Goal: Find specific page/section

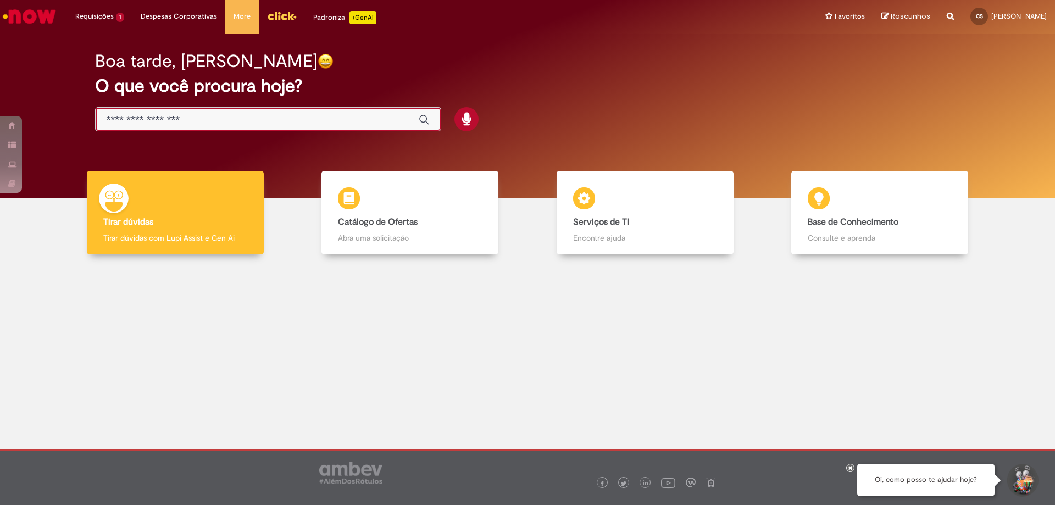
click at [171, 114] on input "Basta digitar aqui" at bounding box center [257, 120] width 301 height 13
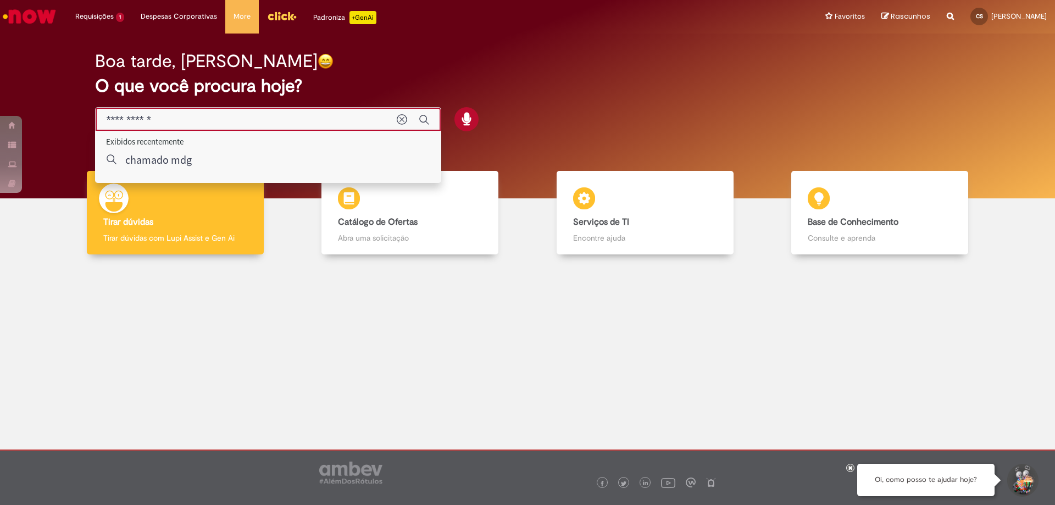
type input "**********"
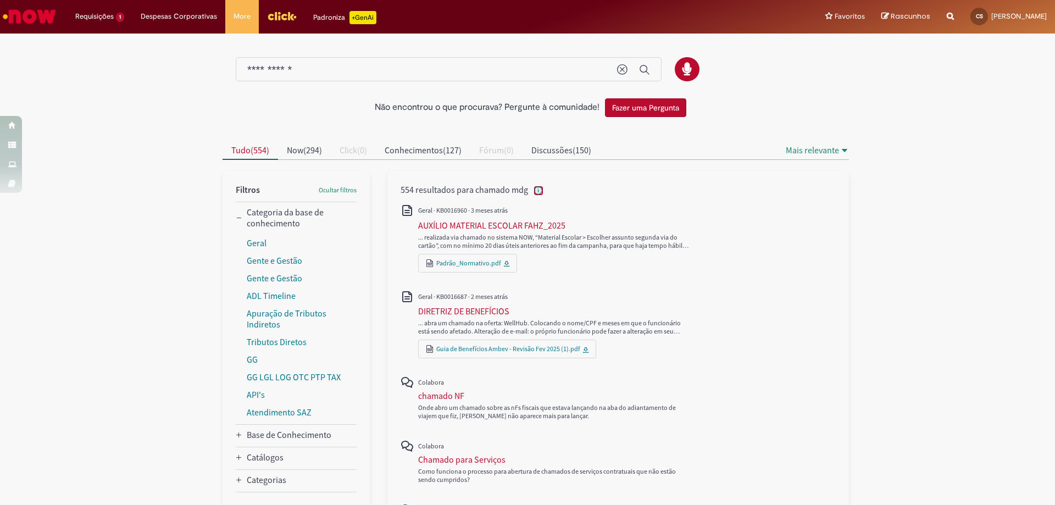
click at [534, 186] on icon "Isenção de responsabilidade dos resultados da pesquisa" at bounding box center [538, 190] width 8 height 8
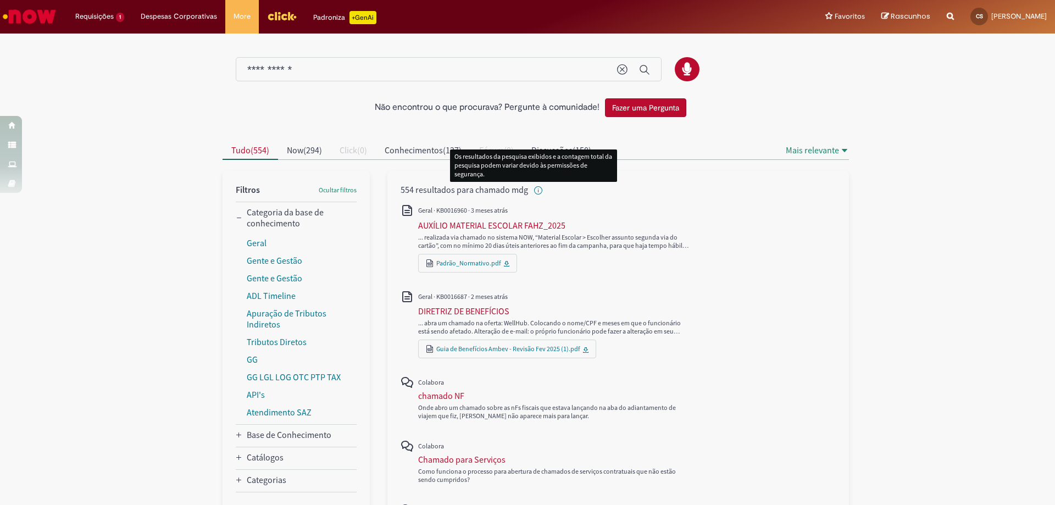
click at [49, 180] on div "Não encontrou o que procurava? Pergunte à comunidade! Fazer uma Pergunta Cancel…" at bounding box center [527, 509] width 1055 height 949
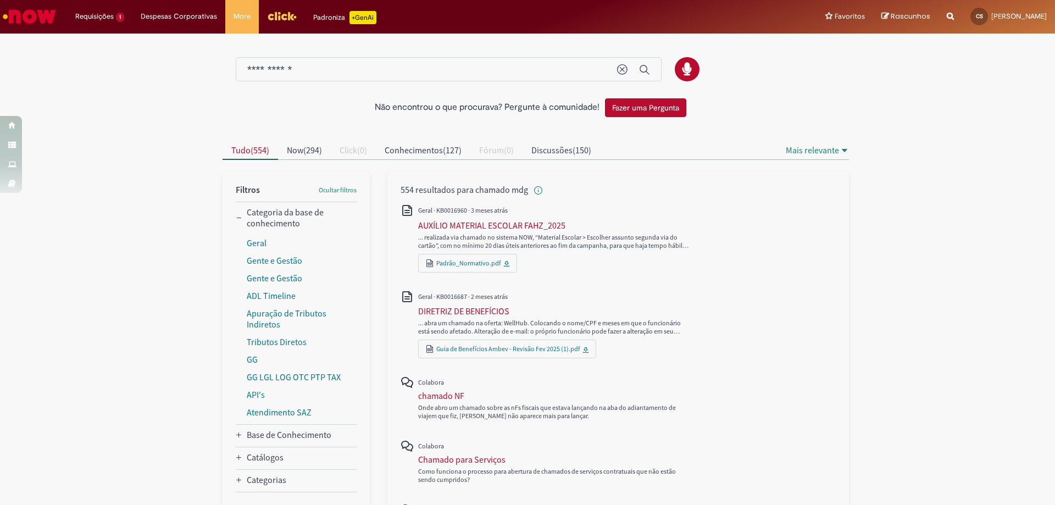
click at [39, 20] on img "Ir para a Homepage" at bounding box center [29, 16] width 57 height 22
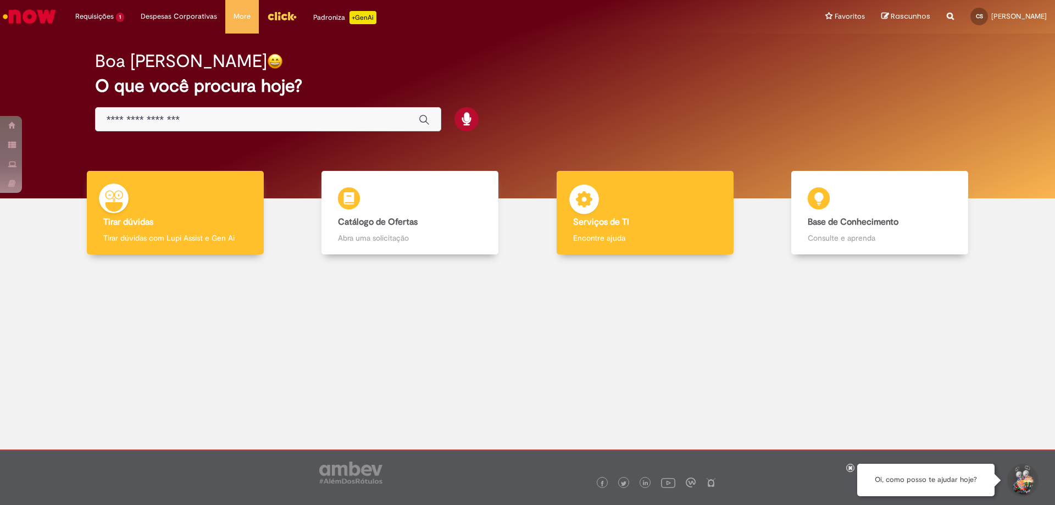
click at [606, 223] on b "Serviços de TI" at bounding box center [601, 222] width 56 height 11
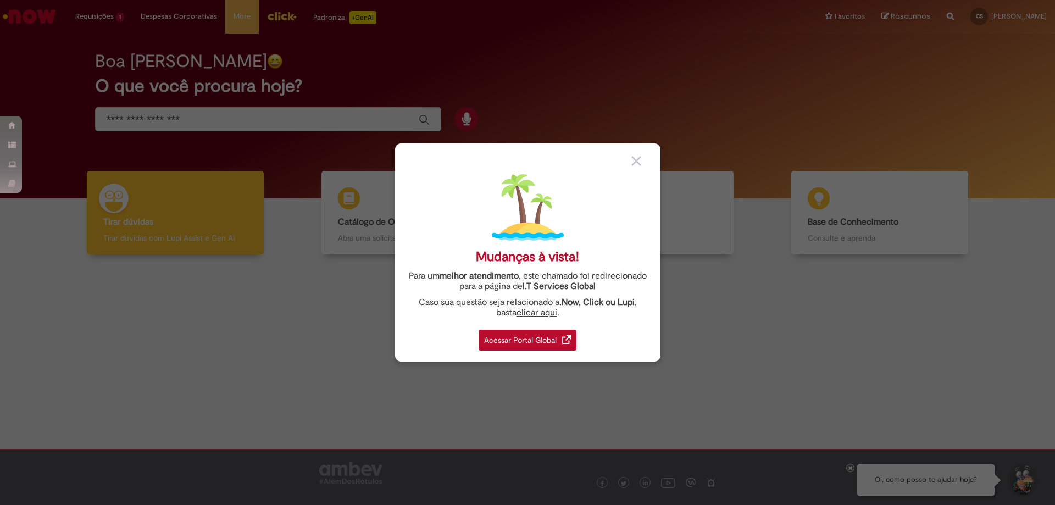
click at [482, 336] on div "Acessar Portal Global" at bounding box center [528, 340] width 98 height 21
